Goal: Task Accomplishment & Management: Manage account settings

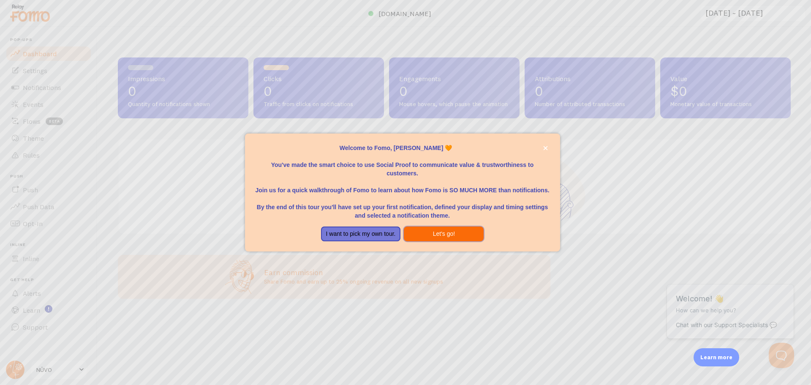
click at [454, 227] on button "Let's go!" at bounding box center [444, 233] width 80 height 15
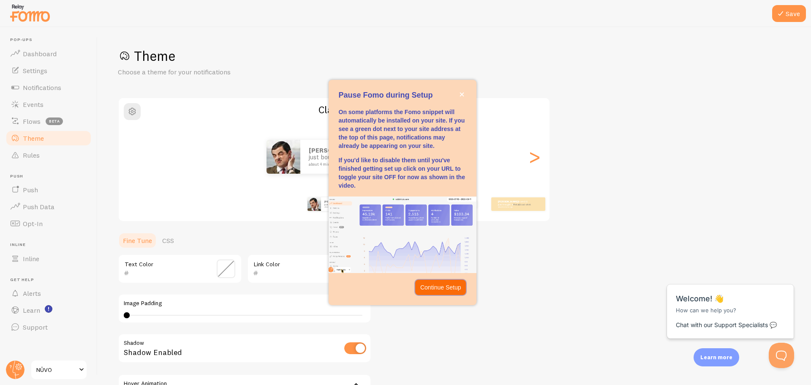
click at [452, 290] on p "Continue Setup" at bounding box center [440, 287] width 41 height 8
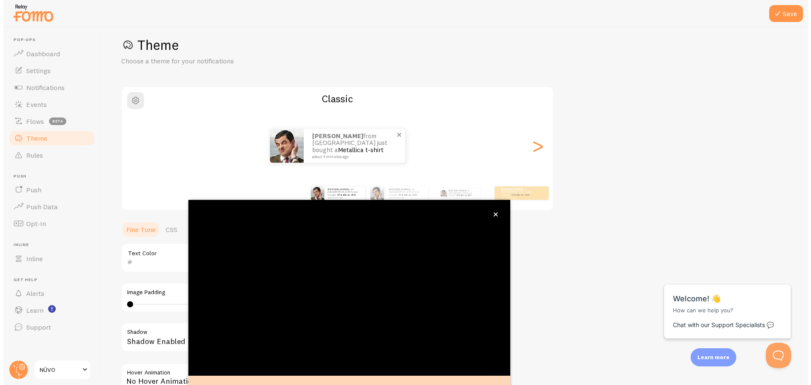
scroll to position [34, 0]
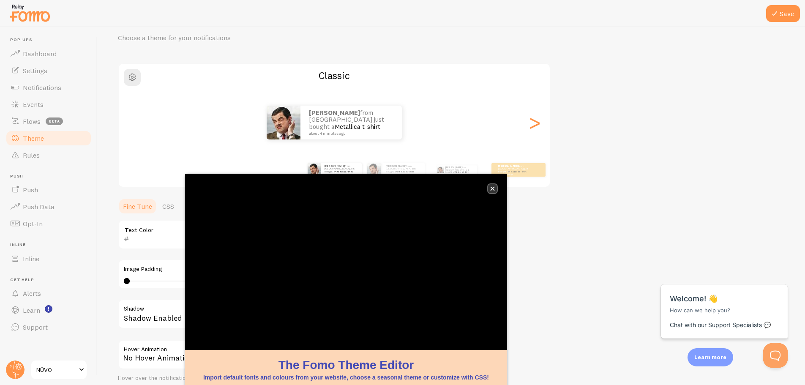
click at [490, 191] on button "close," at bounding box center [492, 188] width 9 height 9
click at [493, 187] on icon "close," at bounding box center [492, 188] width 5 height 5
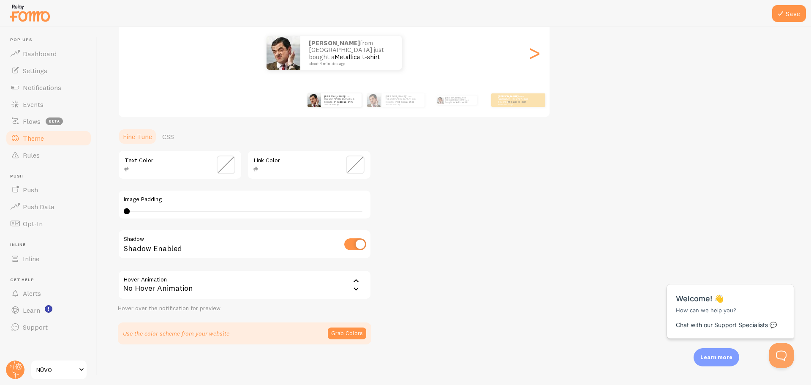
scroll to position [0, 0]
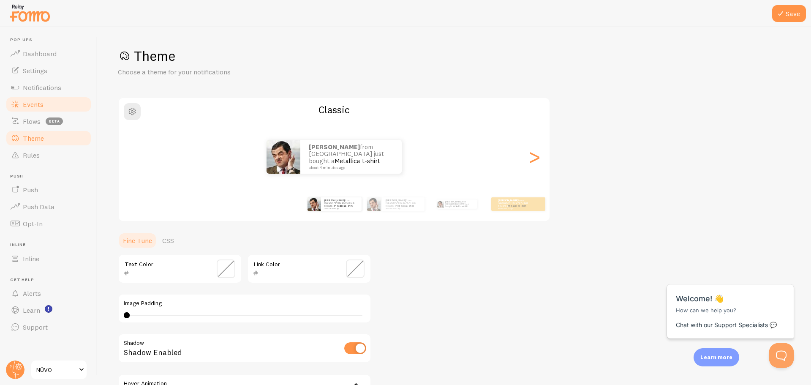
click at [38, 105] on span "Events" at bounding box center [33, 104] width 21 height 8
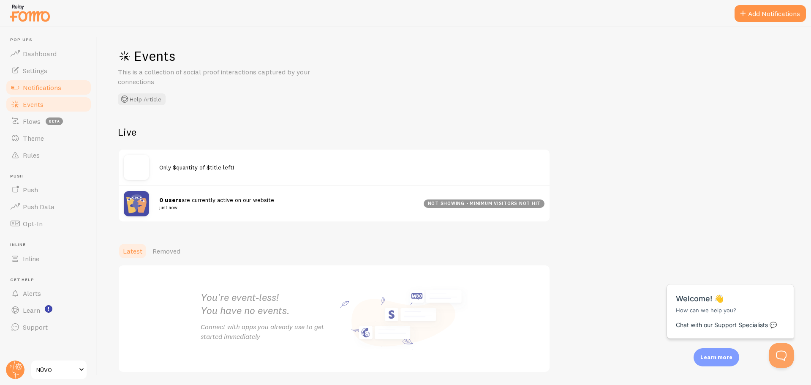
click at [50, 87] on span "Notifications" at bounding box center [42, 87] width 38 height 8
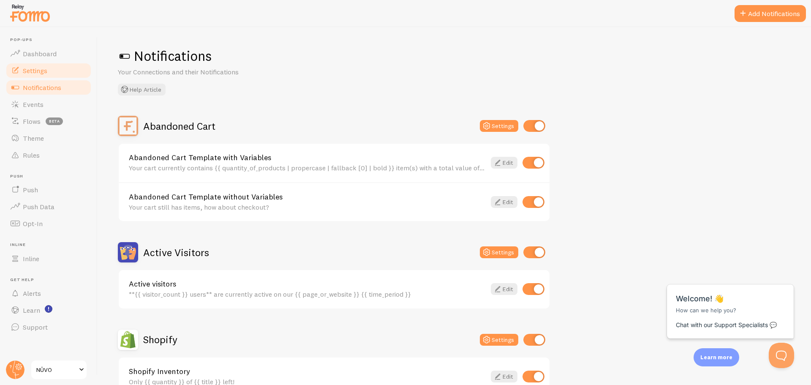
click at [52, 76] on link "Settings" at bounding box center [48, 70] width 87 height 17
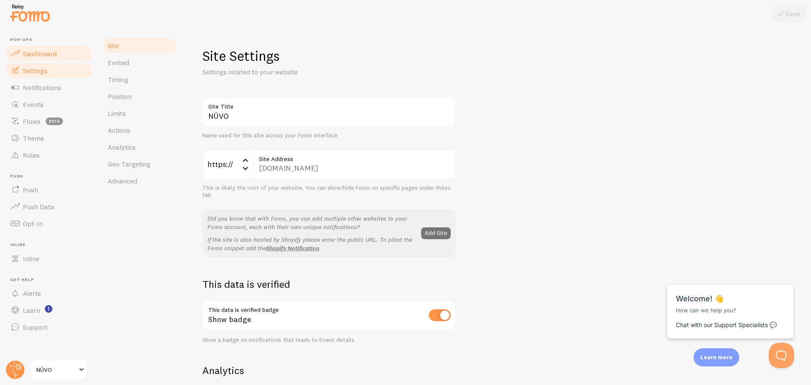
click at [60, 58] on link "Dashboard" at bounding box center [48, 53] width 87 height 17
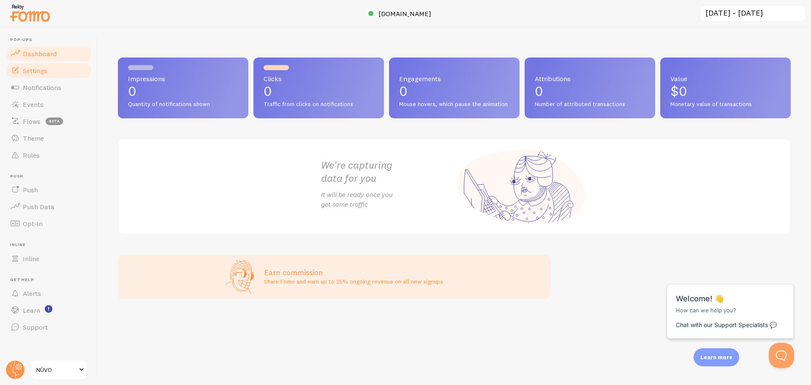
click at [50, 71] on link "Settings" at bounding box center [48, 70] width 87 height 17
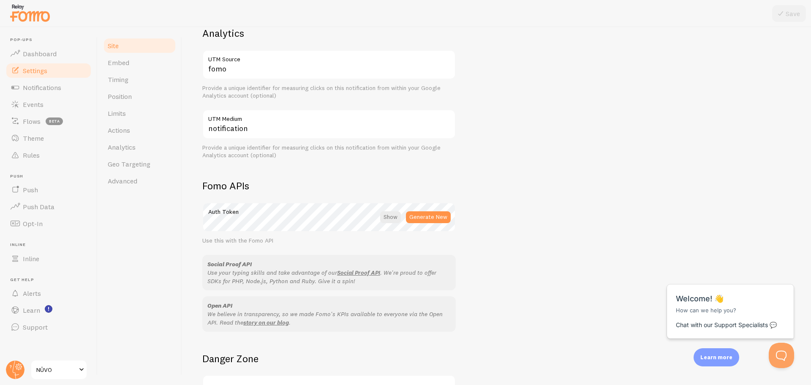
scroll to position [338, 0]
click at [33, 139] on span "Theme" at bounding box center [33, 138] width 21 height 8
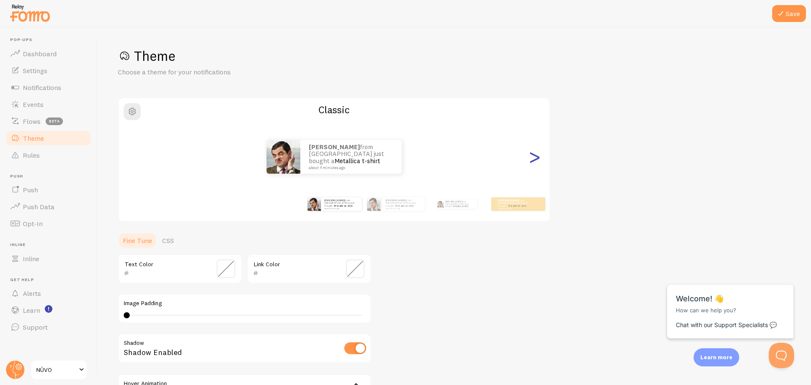
click at [536, 162] on div ">" at bounding box center [534, 156] width 10 height 61
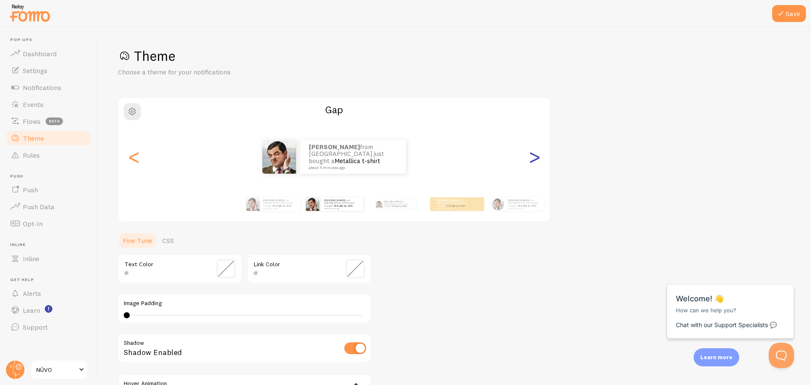
click at [536, 162] on div ">" at bounding box center [534, 156] width 10 height 61
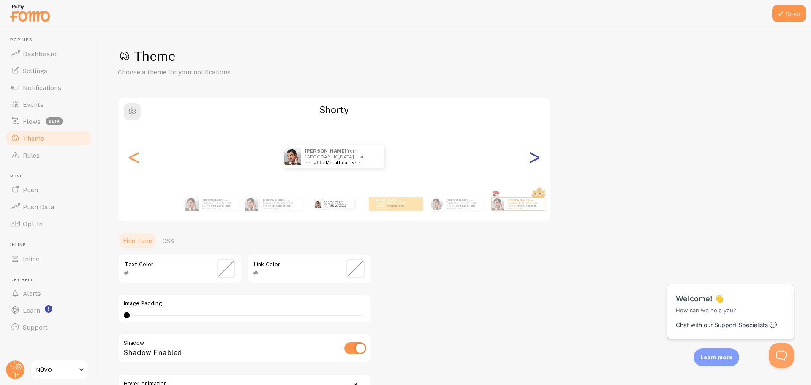
click at [532, 157] on div ">" at bounding box center [534, 156] width 10 height 61
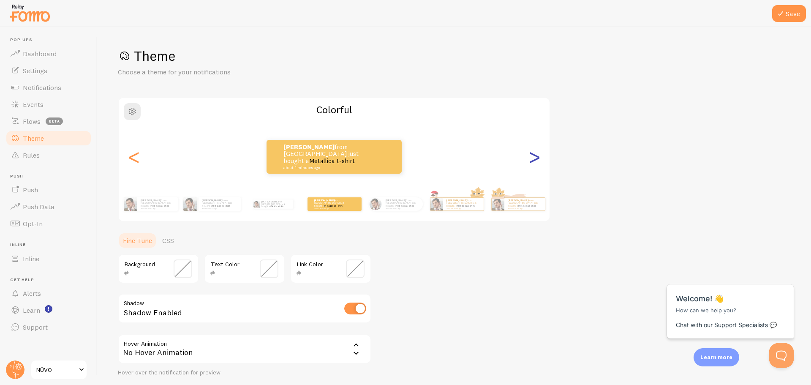
click at [532, 156] on div ">" at bounding box center [534, 156] width 10 height 61
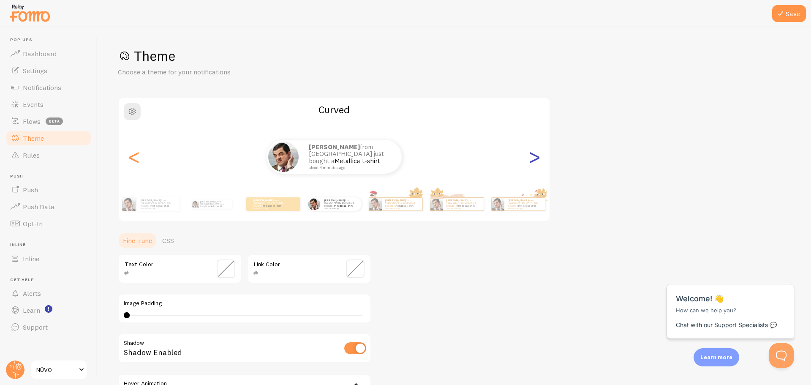
click at [530, 156] on div ">" at bounding box center [534, 156] width 10 height 61
type input "0"
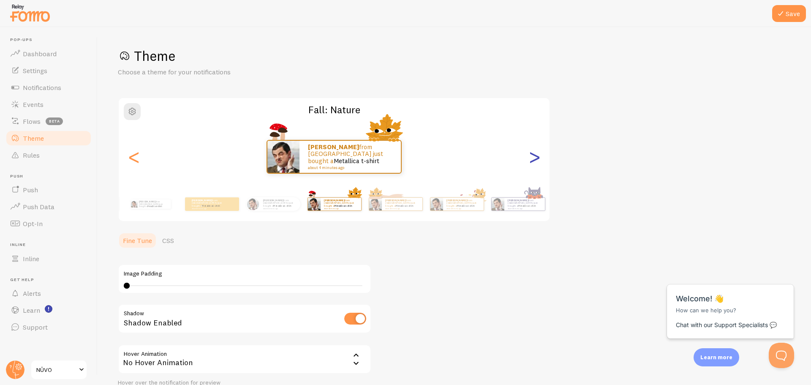
click at [530, 156] on div ">" at bounding box center [534, 156] width 10 height 61
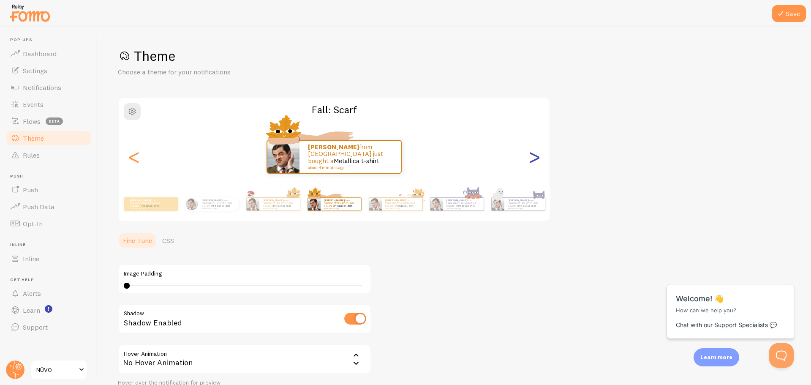
click at [530, 156] on div ">" at bounding box center [534, 156] width 10 height 61
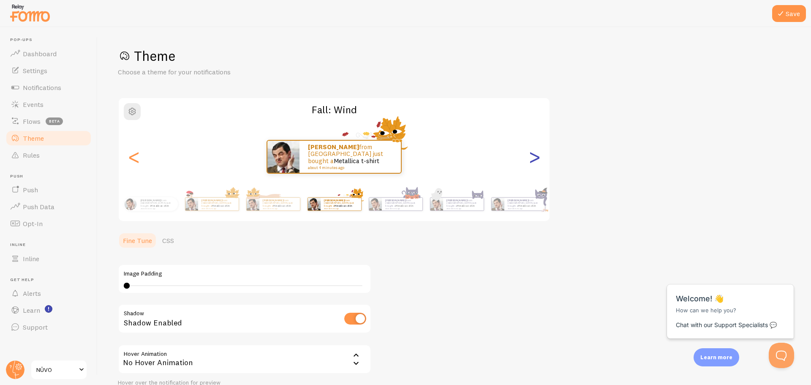
click at [529, 156] on div ">" at bounding box center [534, 156] width 10 height 61
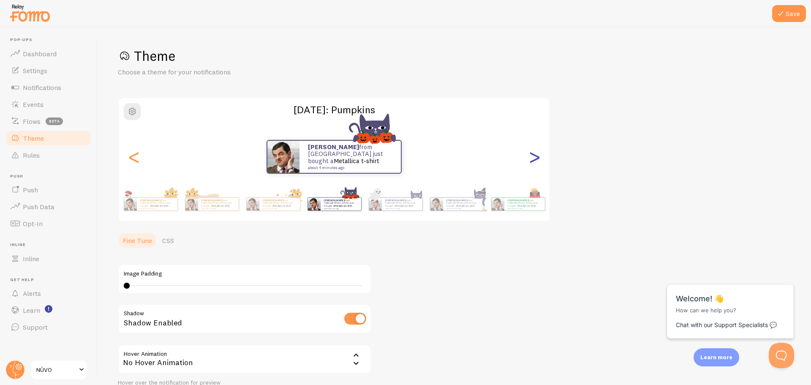
click at [527, 159] on div "[PERSON_NAME] from [GEOGRAPHIC_DATA] just bought a Metallica t-shirt about 4 mi…" at bounding box center [334, 156] width 431 height 61
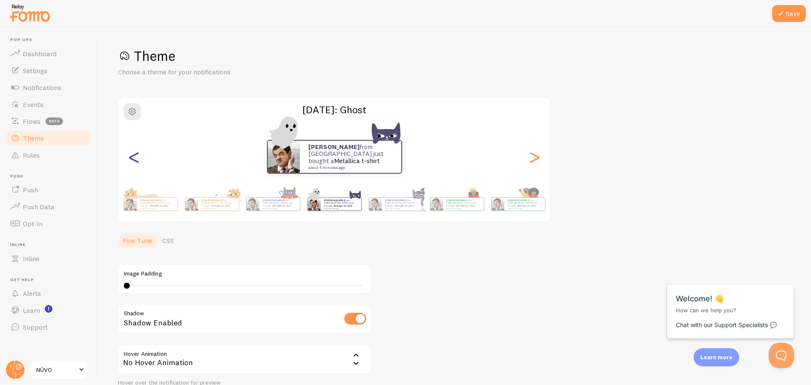
click at [132, 160] on div "<" at bounding box center [134, 156] width 10 height 61
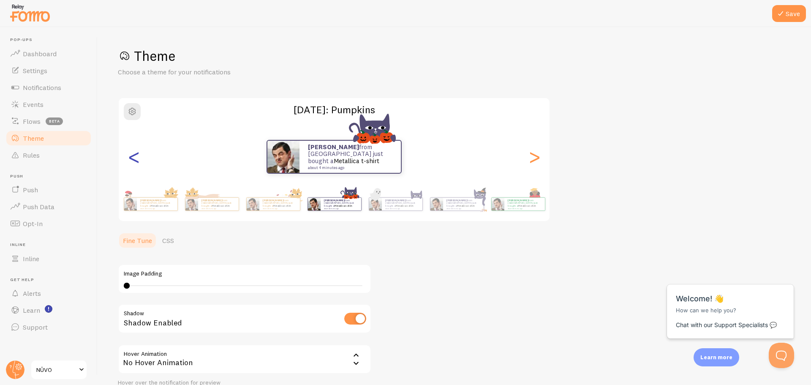
click at [133, 160] on div "<" at bounding box center [134, 156] width 10 height 61
click at [134, 160] on div "<" at bounding box center [134, 156] width 10 height 61
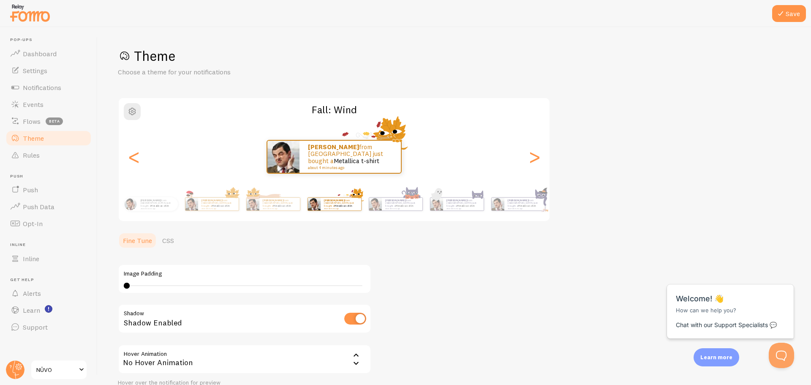
click at [444, 269] on div "Theme Choose a theme for your notifications Fall: Wind cristian from [GEOGRAPHI…" at bounding box center [454, 232] width 673 height 371
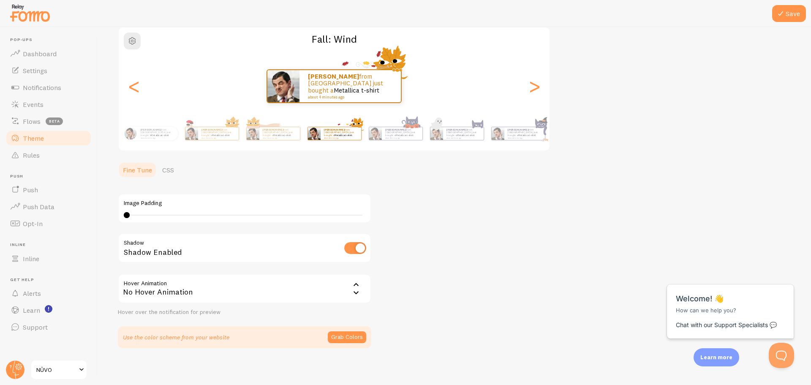
scroll to position [74, 0]
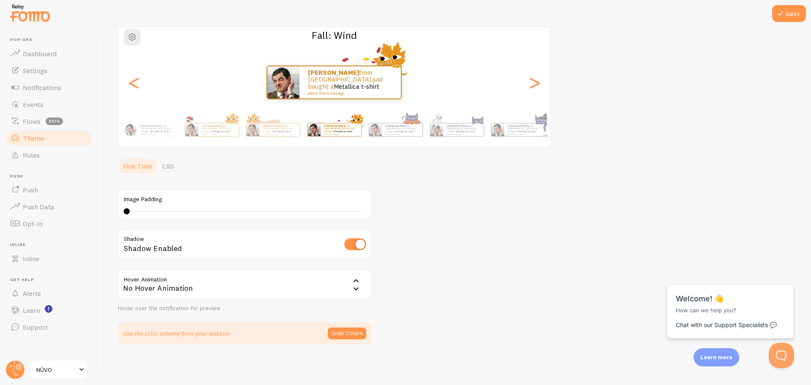
click at [244, 290] on div "No Hover Animation" at bounding box center [244, 285] width 253 height 30
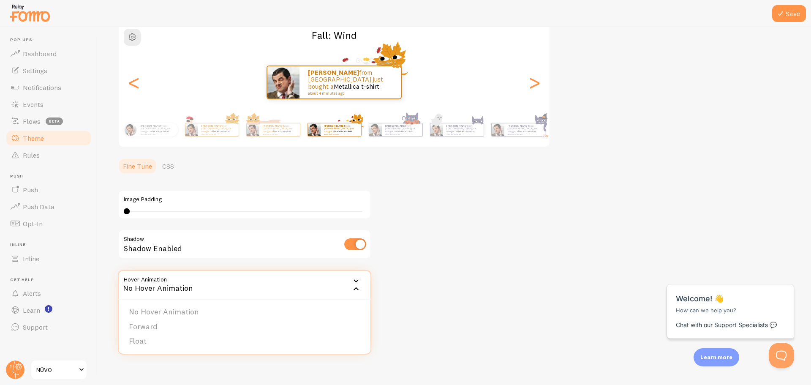
click at [247, 290] on div "No Hover Animation" at bounding box center [244, 285] width 253 height 30
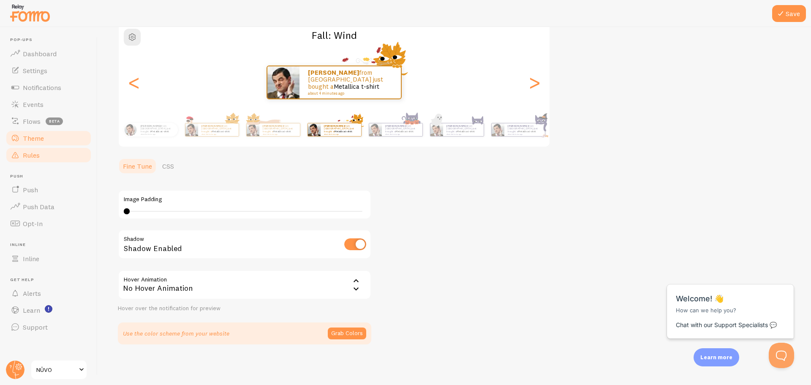
click at [38, 160] on link "Rules" at bounding box center [48, 155] width 87 height 17
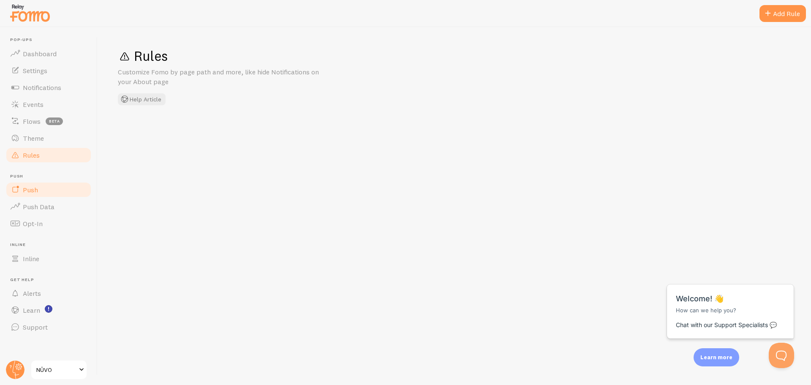
click at [34, 187] on span "Push" at bounding box center [30, 189] width 15 height 8
